Goal: Contribute content

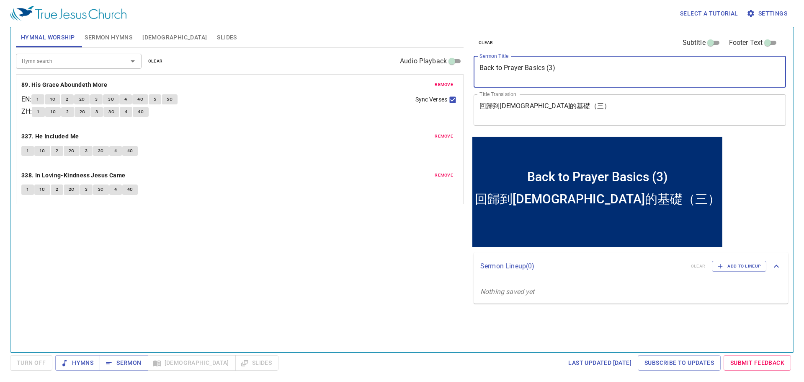
drag, startPoint x: 525, startPoint y: 54, endPoint x: 508, endPoint y: 75, distance: 27.1
click at [425, 44] on div "Hymnal Worship Sermon Hymns [DEMOGRAPHIC_DATA] Slides Hymn search Hymn search c…" at bounding box center [402, 186] width 779 height 325
type textarea "h"
click at [546, 73] on textarea "Hold Up Your Hands to Pray For Strength" at bounding box center [630, 72] width 301 height 16
click at [617, 71] on textarea "Hold Up Your Hands To Pray For Strength" at bounding box center [630, 72] width 301 height 16
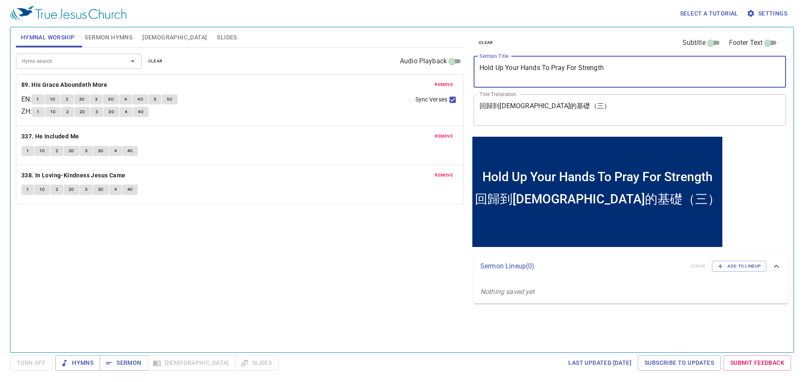
drag, startPoint x: 547, startPoint y: 70, endPoint x: 568, endPoint y: 88, distance: 27.3
click at [548, 71] on textarea "Hold Up Your Hands To Pray For Strength" at bounding box center [630, 72] width 301 height 16
type textarea "Hold Up Your Hands to Pray for Strength"
click at [572, 98] on div "回歸到[DEMOGRAPHIC_DATA]的基礎（三） x Title Translation" at bounding box center [630, 109] width 312 height 31
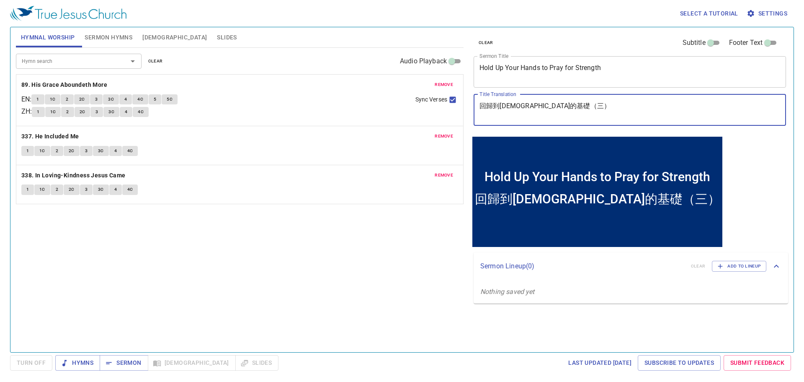
click at [562, 102] on textarea "回歸到[DEMOGRAPHIC_DATA]的基礎（三）" at bounding box center [630, 110] width 301 height 16
type textarea "回歸到[DEMOGRAPHIC_DATA]的基礎（三）"
drag, startPoint x: 556, startPoint y: 105, endPoint x: 402, endPoint y: 81, distance: 155.6
click at [402, 81] on div "Hymnal Worship Sermon Hymns [DEMOGRAPHIC_DATA] Slides Hymn search Hymn search c…" at bounding box center [402, 186] width 779 height 325
type textarea "舉手[DEMOGRAPHIC_DATA]得力量"
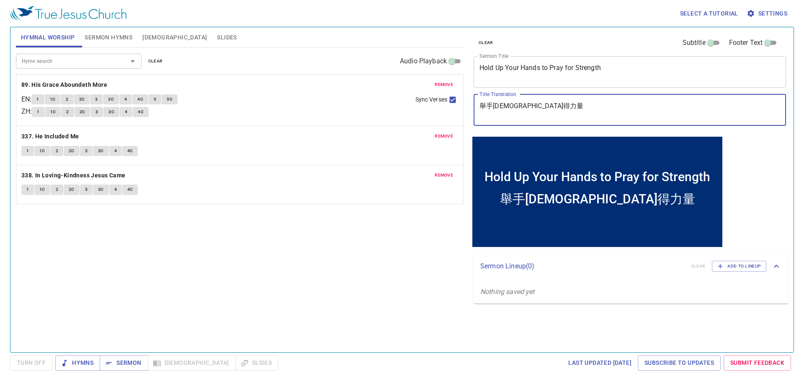
click at [116, 29] on button "Sermon Hymns" at bounding box center [109, 37] width 58 height 20
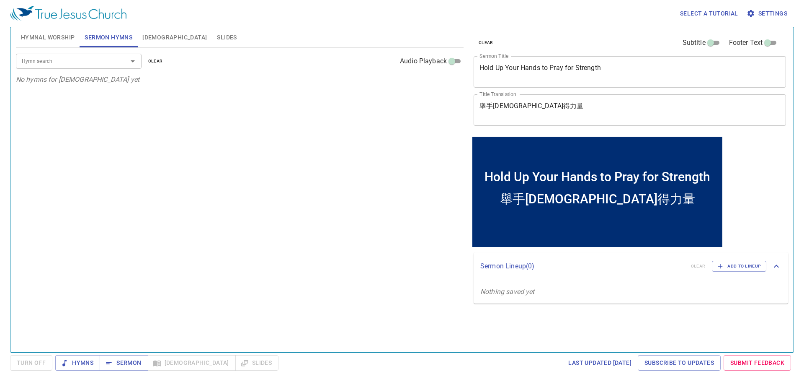
click at [90, 64] on input "Hymn search" at bounding box center [66, 61] width 96 height 10
type input "ˇ"
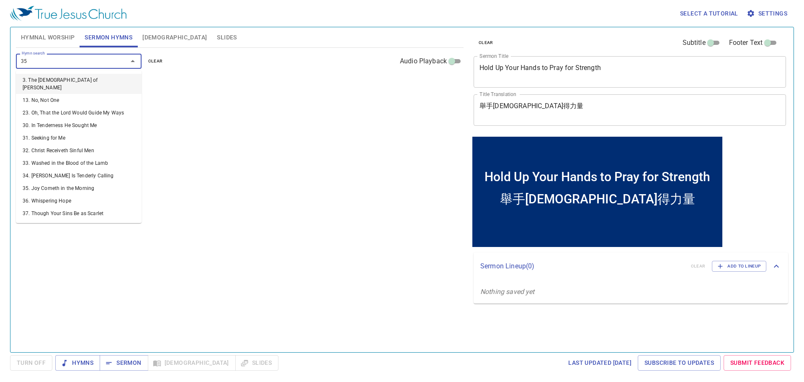
type input "351"
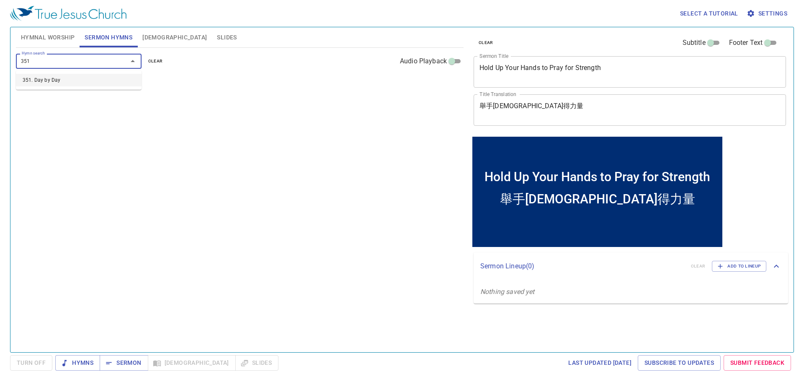
click at [91, 79] on li "351. Day by Day" at bounding box center [79, 80] width 126 height 13
